Goal: Information Seeking & Learning: Learn about a topic

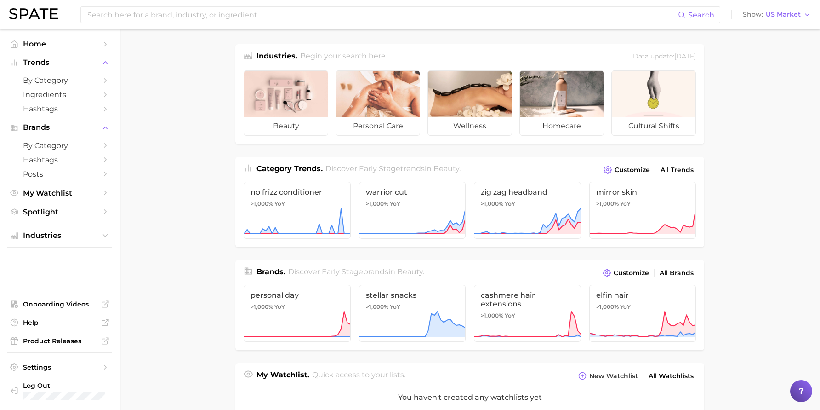
click at [200, 107] on main "Industries. Begin your search here. Data update: [DATE] beauty personal care we…" at bounding box center [470, 381] width 701 height 704
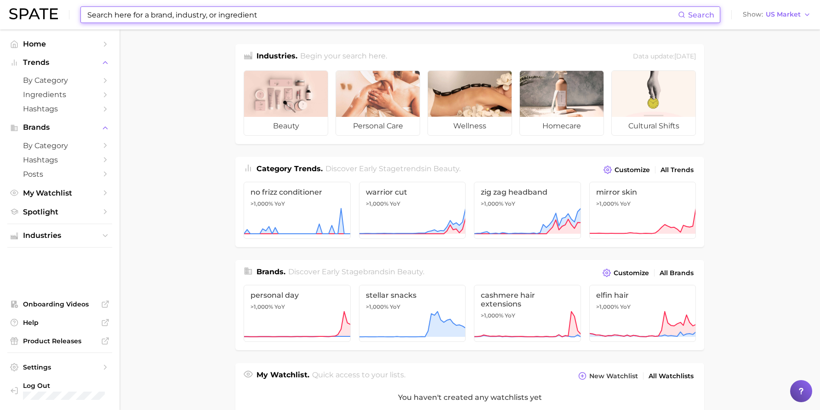
click at [108, 14] on input at bounding box center [382, 15] width 592 height 16
click at [185, 192] on main "Industries. Begin your search here. Data update: [DATE] beauty personal care we…" at bounding box center [470, 381] width 701 height 704
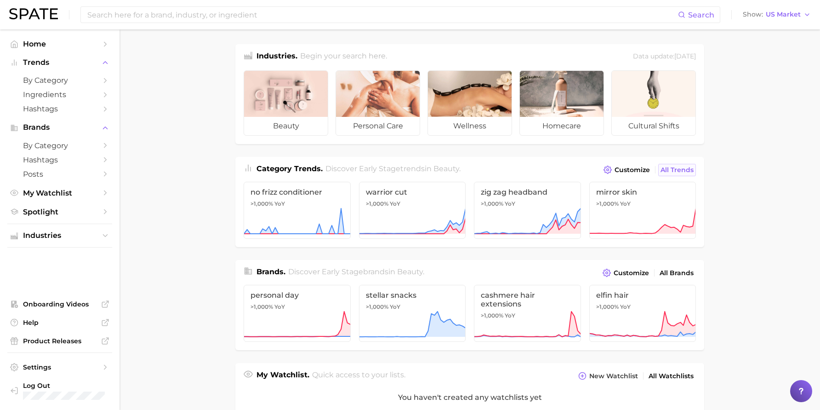
click at [684, 169] on span "All Trends" at bounding box center [677, 170] width 33 height 8
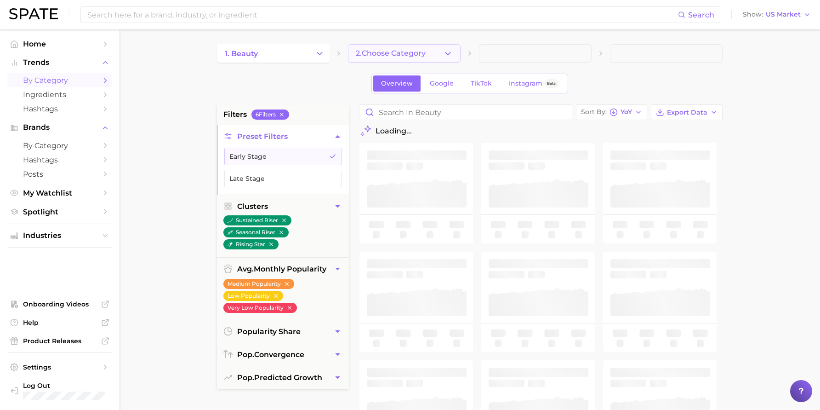
click at [393, 54] on span "2. Choose Category" at bounding box center [391, 53] width 70 height 8
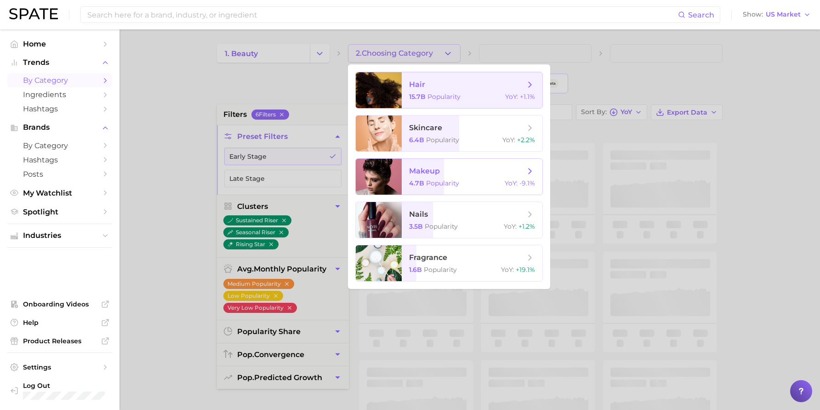
click at [444, 170] on span "makeup" at bounding box center [467, 171] width 116 height 10
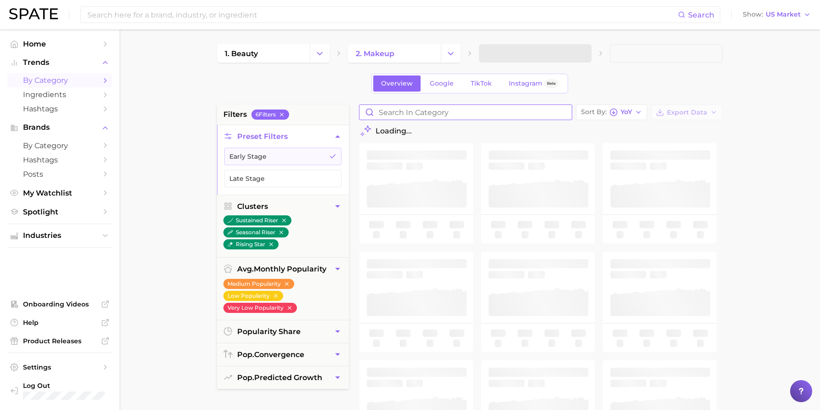
click at [477, 117] on input "Search in category" at bounding box center [466, 112] width 212 height 15
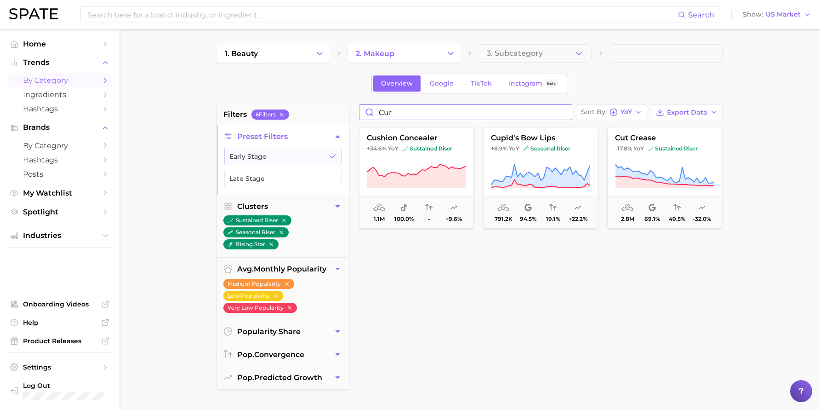
type input "curl"
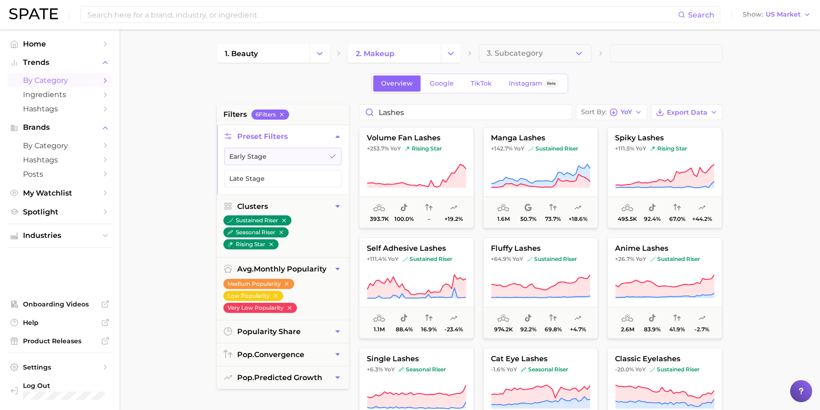
click at [765, 213] on main "1. beauty 2. makeup 3. Subcategory Overview Google TikTok Instagram Beta filter…" at bounding box center [470, 377] width 701 height 697
click at [400, 116] on input "lashes" at bounding box center [466, 112] width 212 height 15
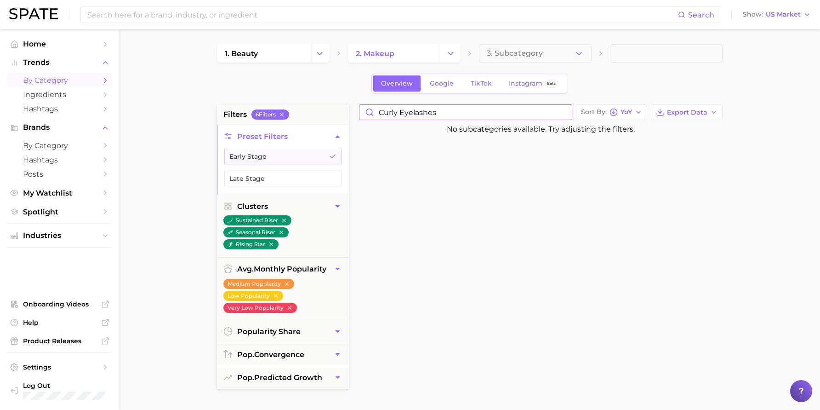
type input "curly eyelashes"
click at [471, 85] on span "TikTok" at bounding box center [481, 84] width 21 height 8
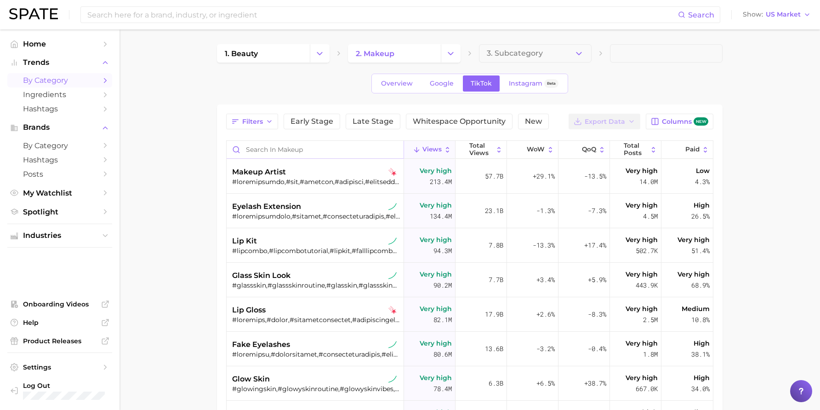
click at [270, 149] on input "Search in makeup" at bounding box center [315, 149] width 177 height 17
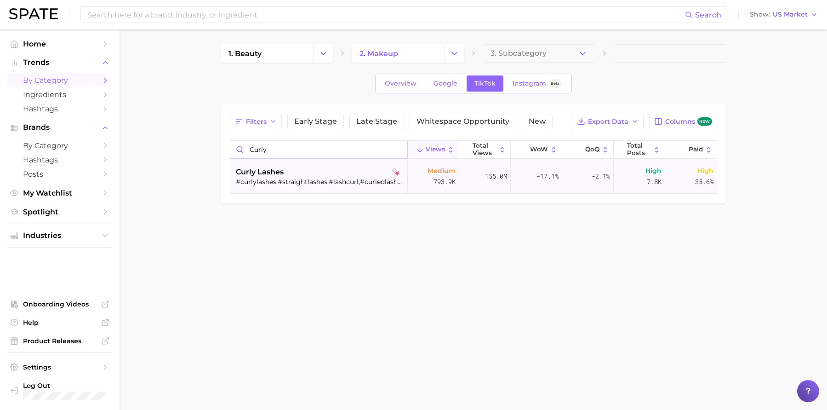
type input "curly"
click at [263, 168] on span "curly lashes" at bounding box center [260, 171] width 48 height 11
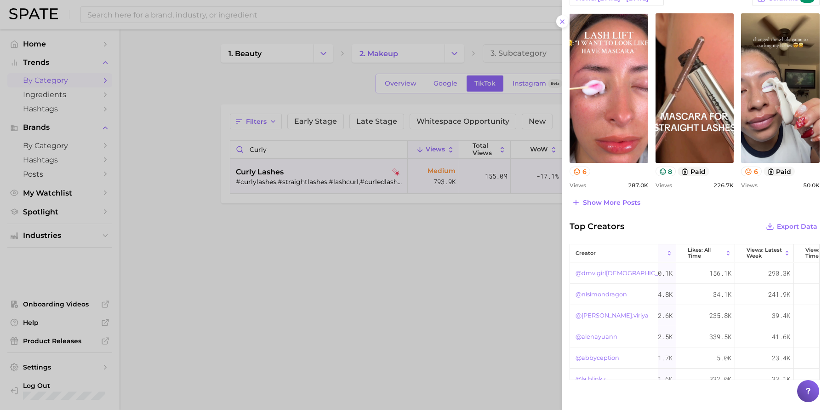
scroll to position [0, 88]
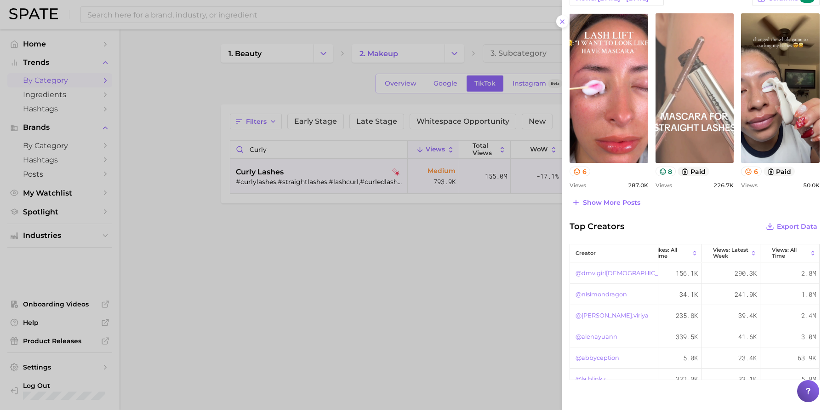
click at [703, 70] on link "view post on TikTok" at bounding box center [695, 87] width 79 height 149
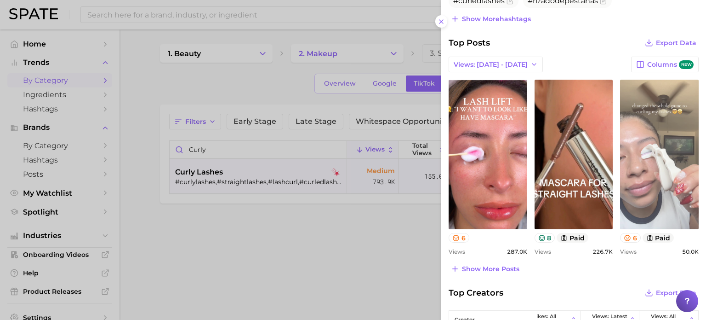
scroll to position [368, 0]
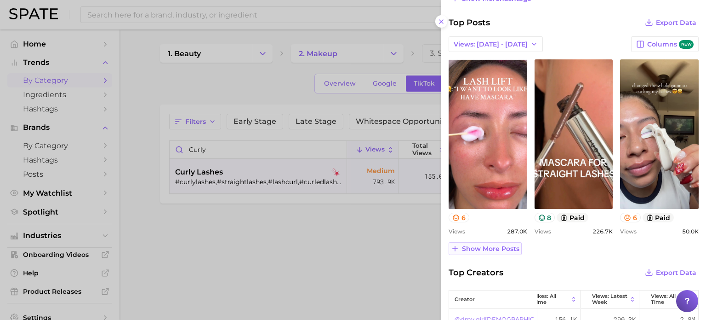
click at [509, 246] on span "Show more posts" at bounding box center [490, 249] width 57 height 8
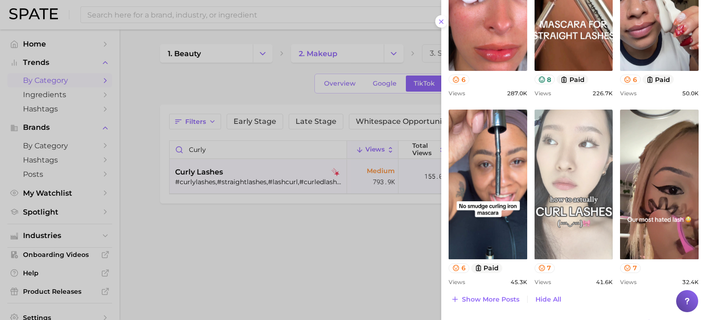
scroll to position [552, 0]
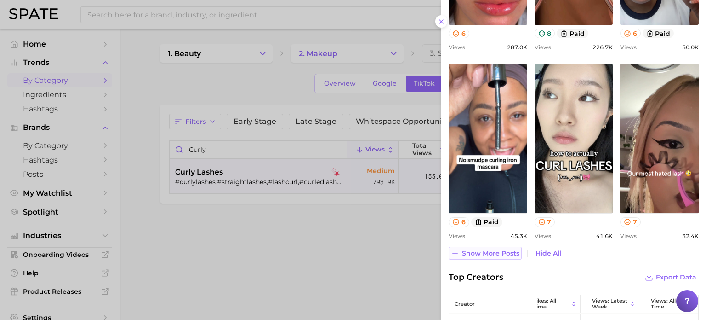
click at [501, 252] on span "Show more posts" at bounding box center [490, 253] width 57 height 8
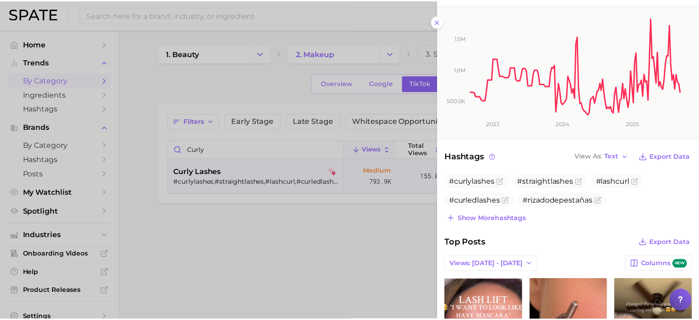
scroll to position [38, 0]
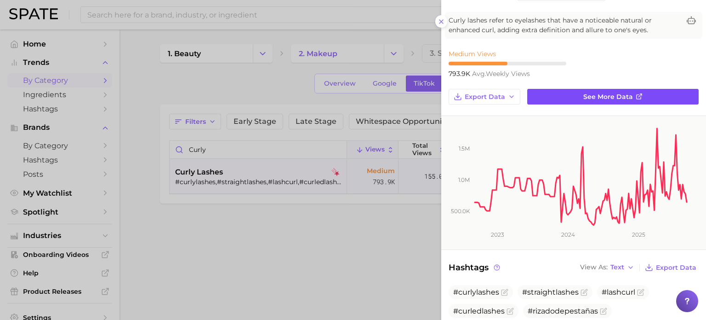
click at [593, 95] on span "See more data" at bounding box center [608, 97] width 50 height 8
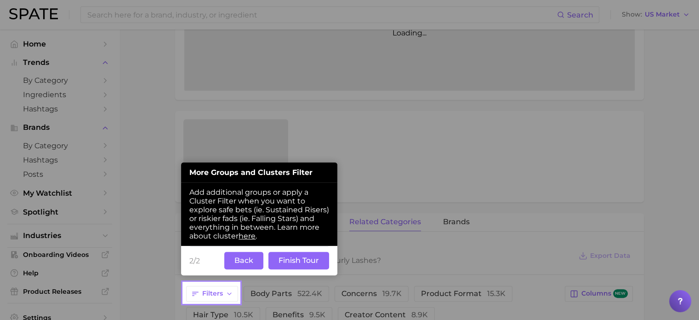
scroll to position [245, 0]
